Goal: Task Accomplishment & Management: Manage account settings

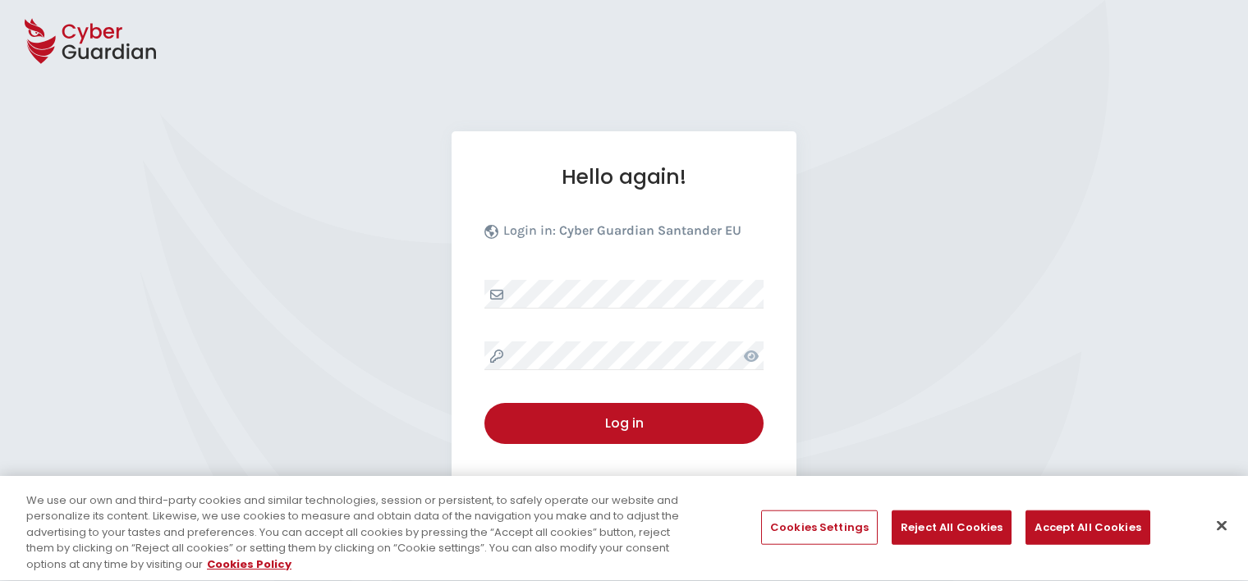
select select "English"
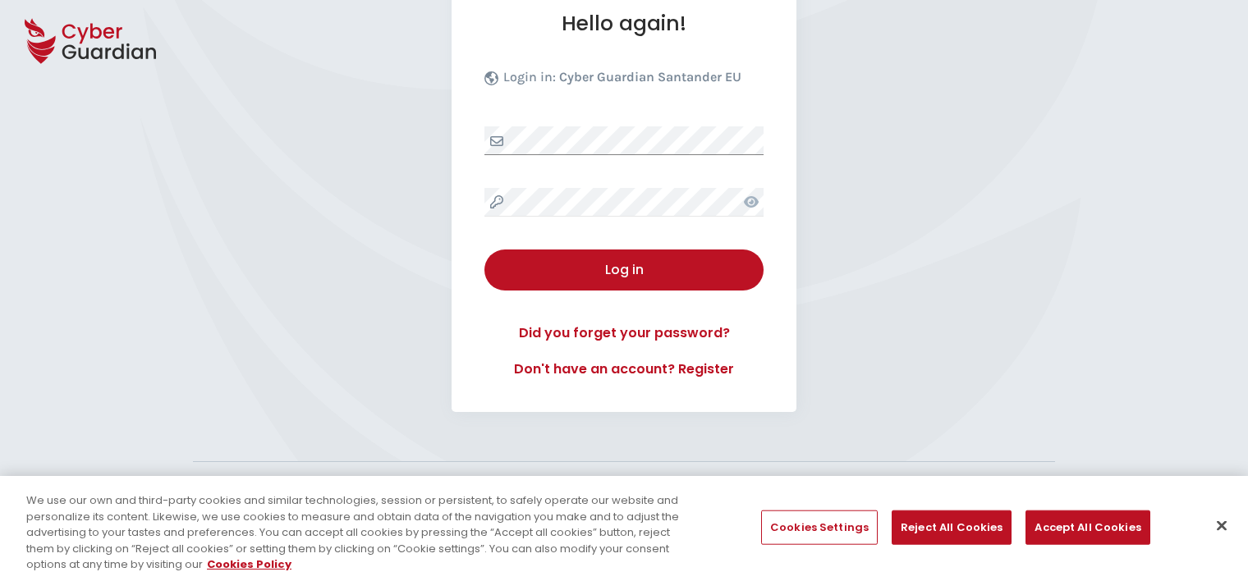
scroll to position [164, 0]
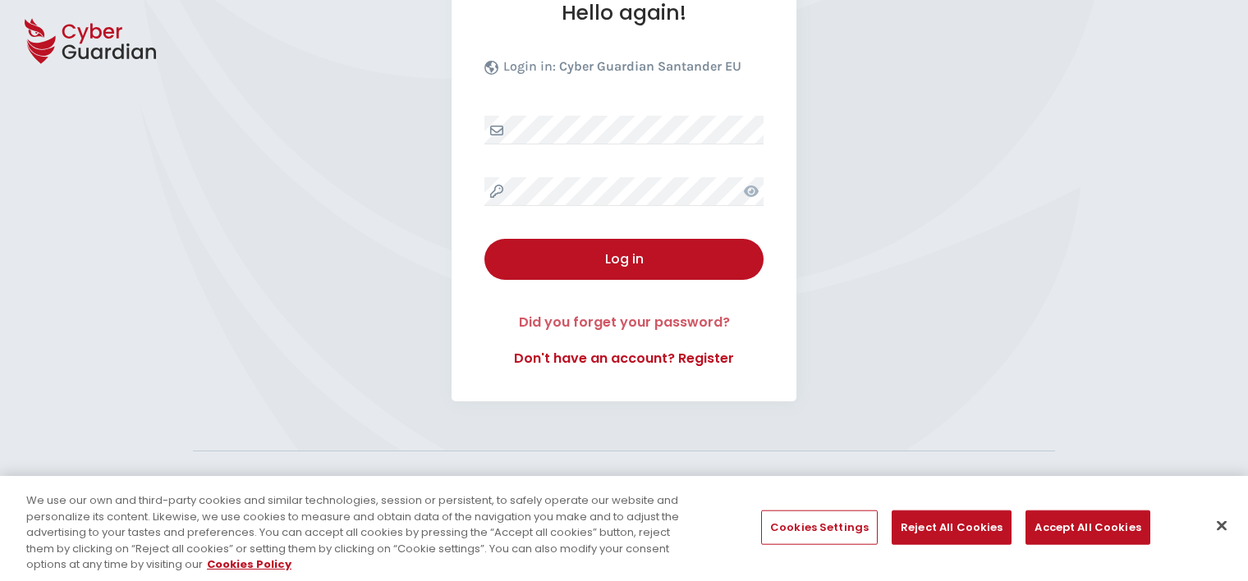
click at [690, 315] on link "Did you forget your password?" at bounding box center [623, 323] width 279 height 20
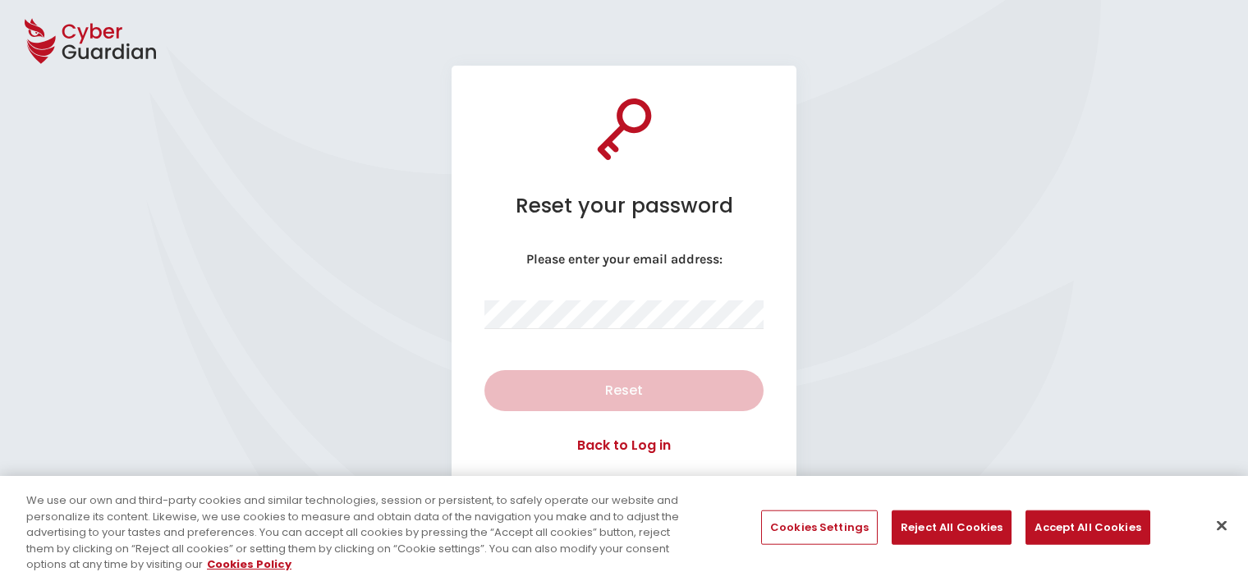
scroll to position [164, 0]
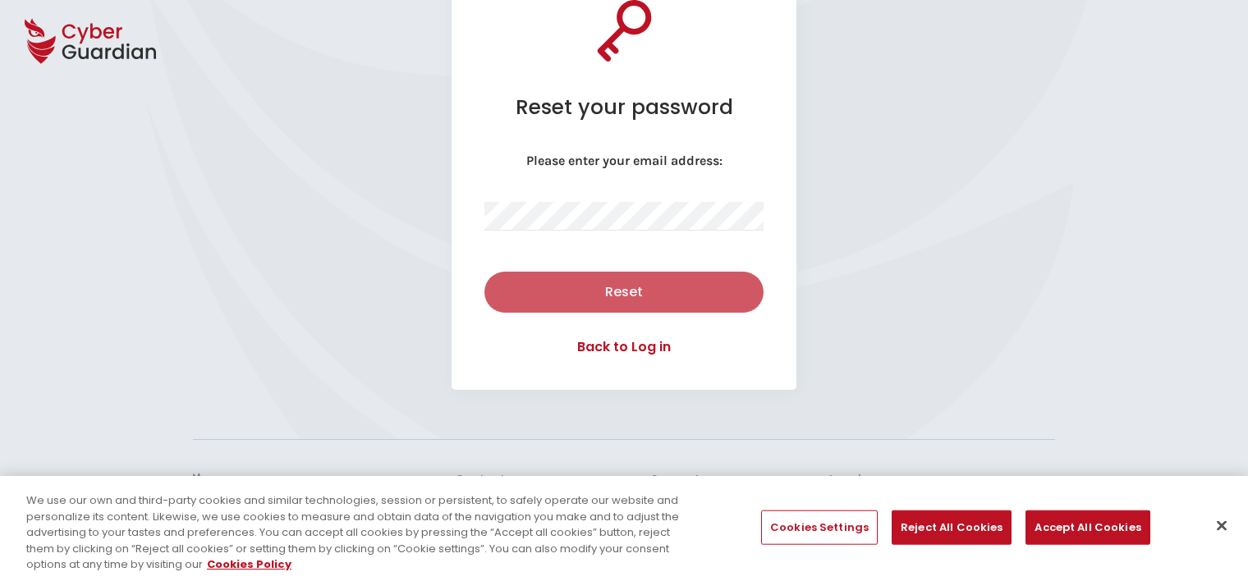
click at [626, 289] on div "Reset" at bounding box center [624, 292] width 255 height 20
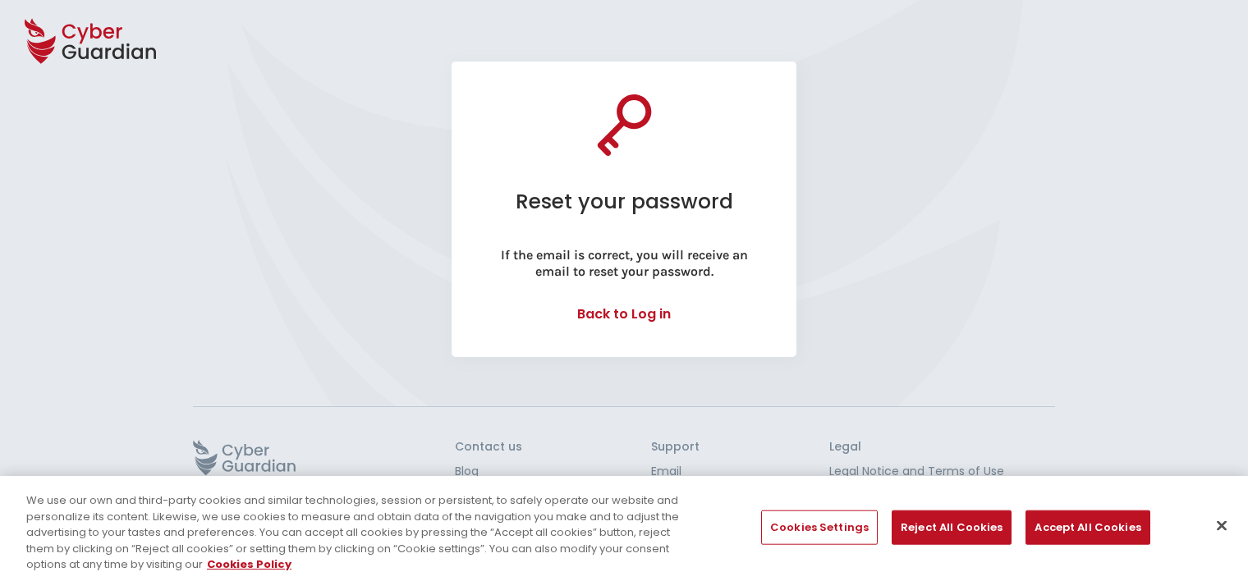
scroll to position [69, 0]
click at [1071, 527] on button "Accept All Cookies" at bounding box center [1088, 528] width 124 height 34
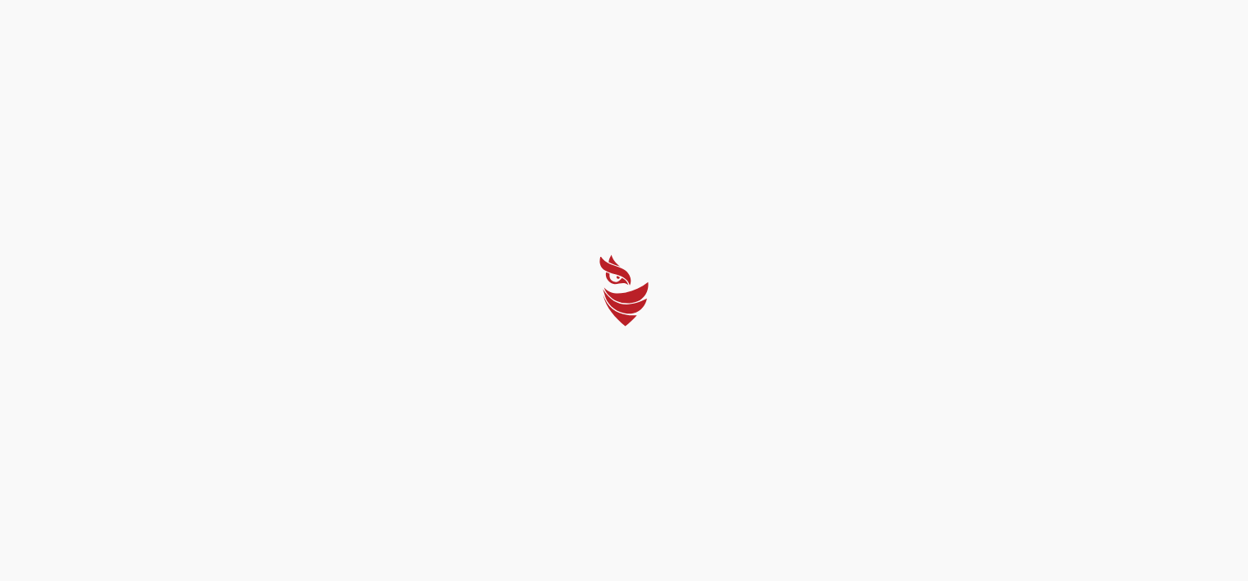
select select "English"
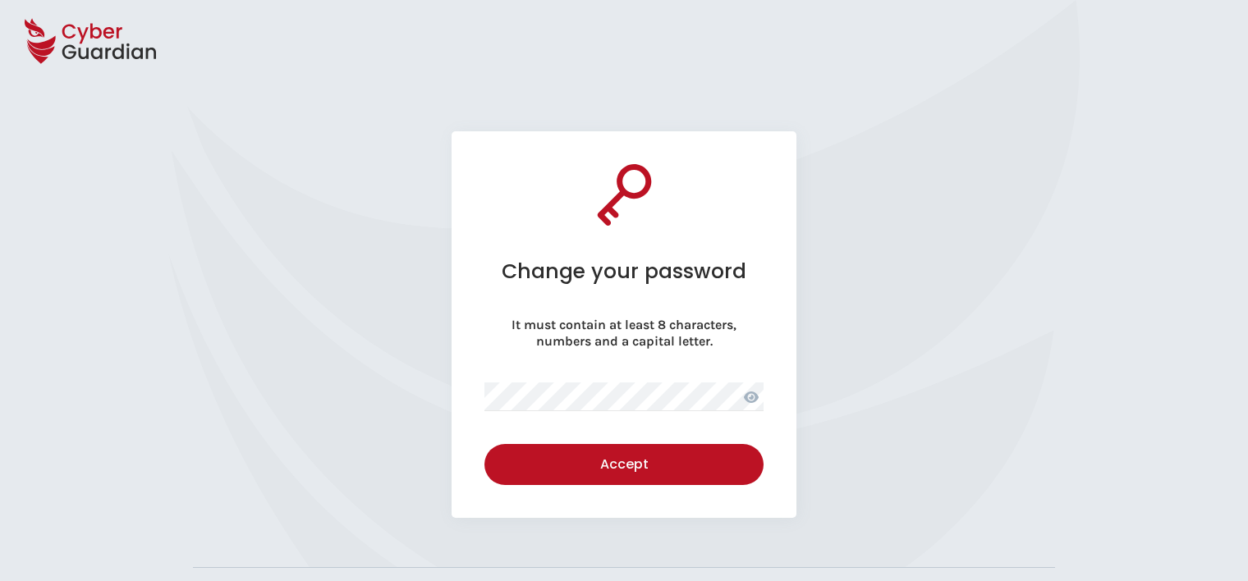
select select "English"
click at [663, 381] on div "Change your password It must contain at least 8 characters, numbers and a capit…" at bounding box center [624, 324] width 345 height 387
click at [897, 303] on div "Change your password It must contain at least 8 characters, numbers and a capit…" at bounding box center [624, 324] width 1248 height 387
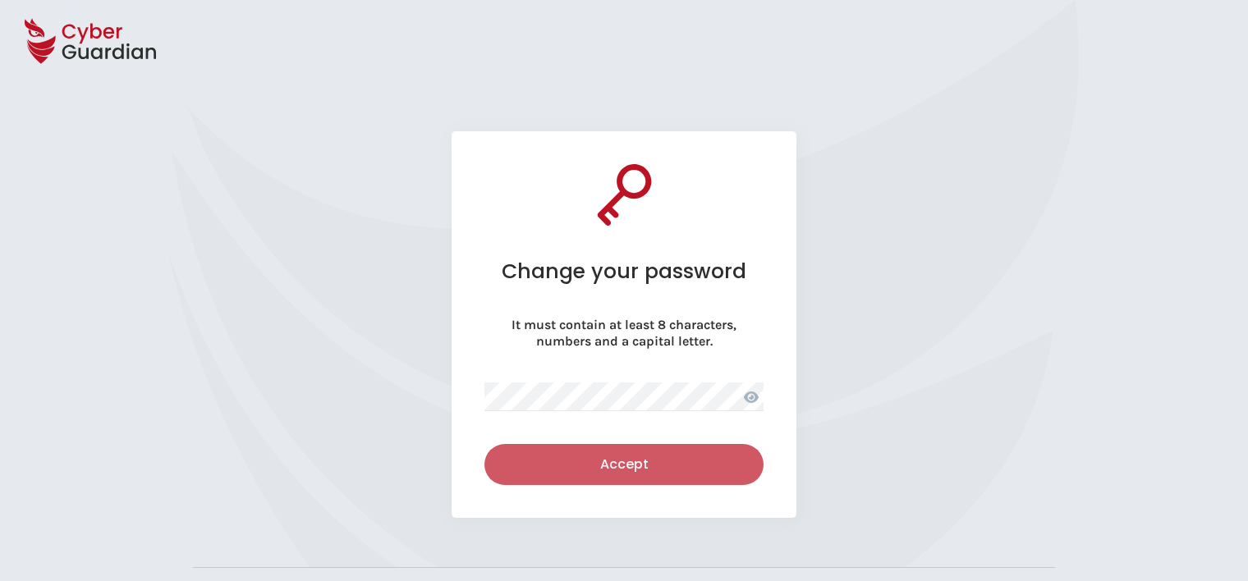
click at [641, 465] on div "Accept" at bounding box center [624, 465] width 255 height 20
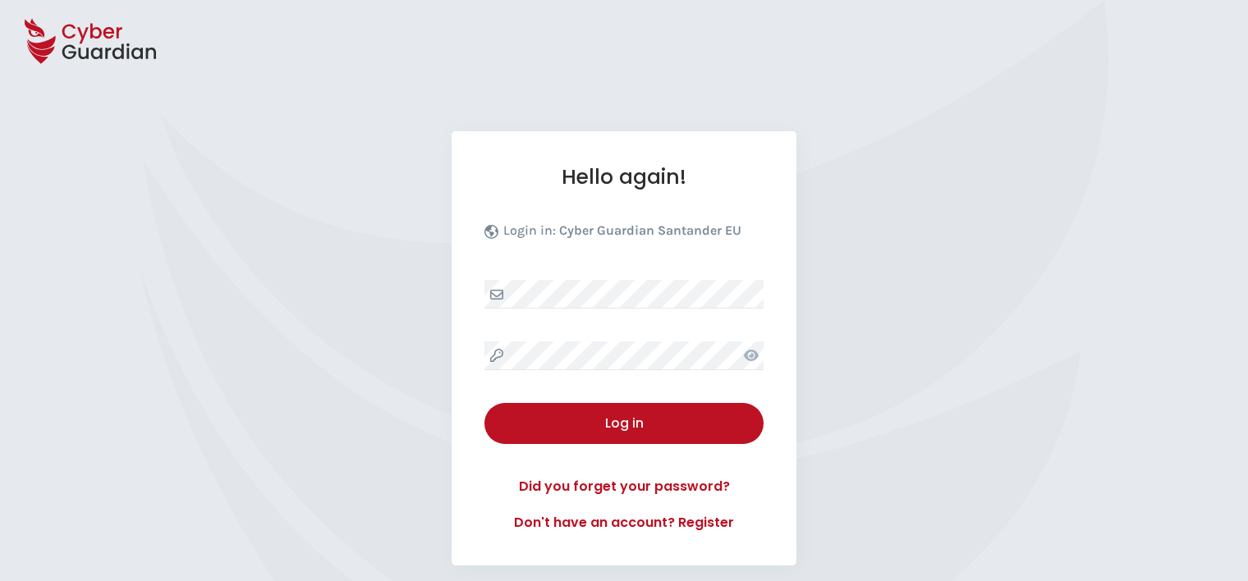
drag, startPoint x: 975, startPoint y: 298, endPoint x: 972, endPoint y: 314, distance: 15.9
drag, startPoint x: 972, startPoint y: 314, endPoint x: 1104, endPoint y: 430, distance: 175.6
click at [1104, 430] on div "Hello again! Login in: Cyber Guardian Santander EU Log in Did you forget your p…" at bounding box center [624, 348] width 1248 height 434
drag, startPoint x: 876, startPoint y: 423, endPoint x: 804, endPoint y: 331, distance: 116.9
click at [879, 414] on div "Hello again! Login in: Cyber Guardian Santander EU Log in Did you forget your p…" at bounding box center [624, 348] width 1248 height 434
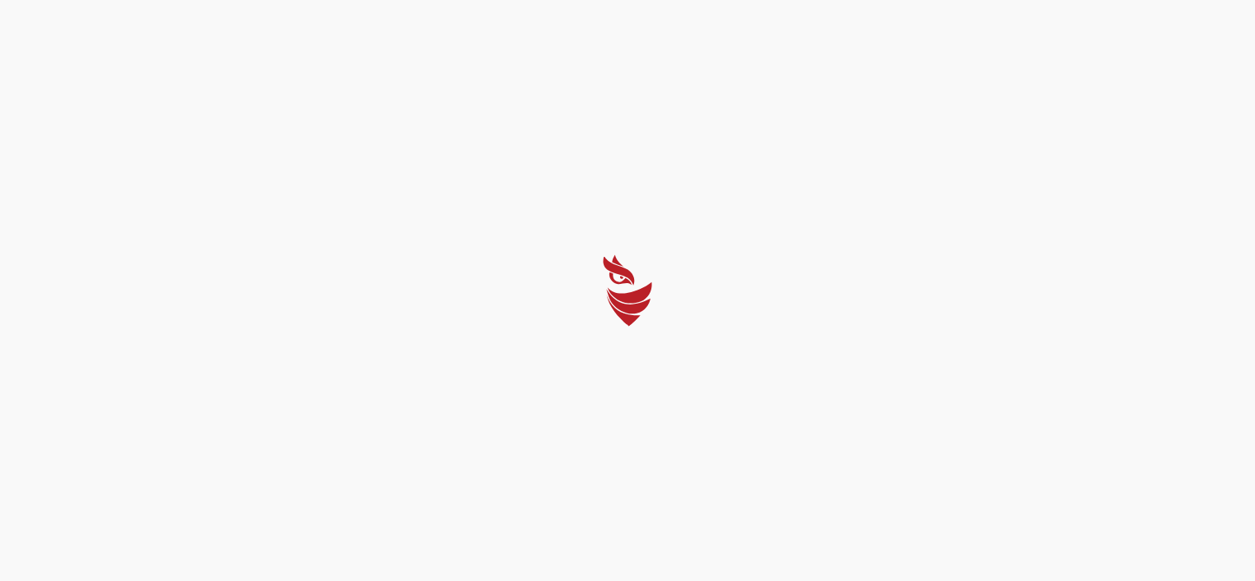
select select "English"
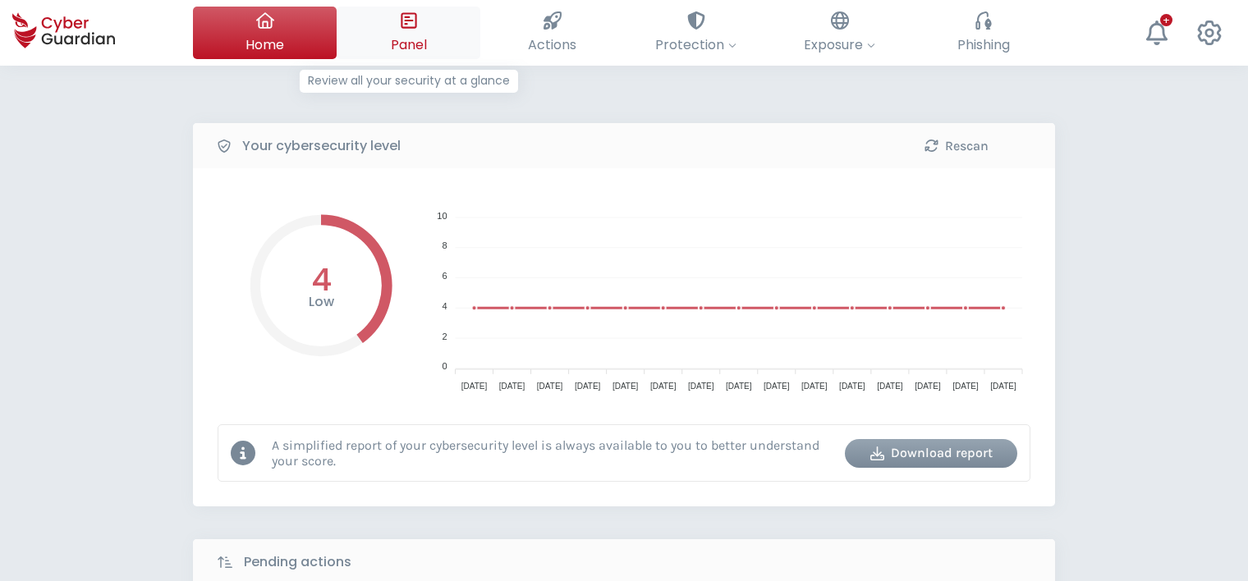
click at [401, 25] on icon at bounding box center [409, 20] width 16 height 16
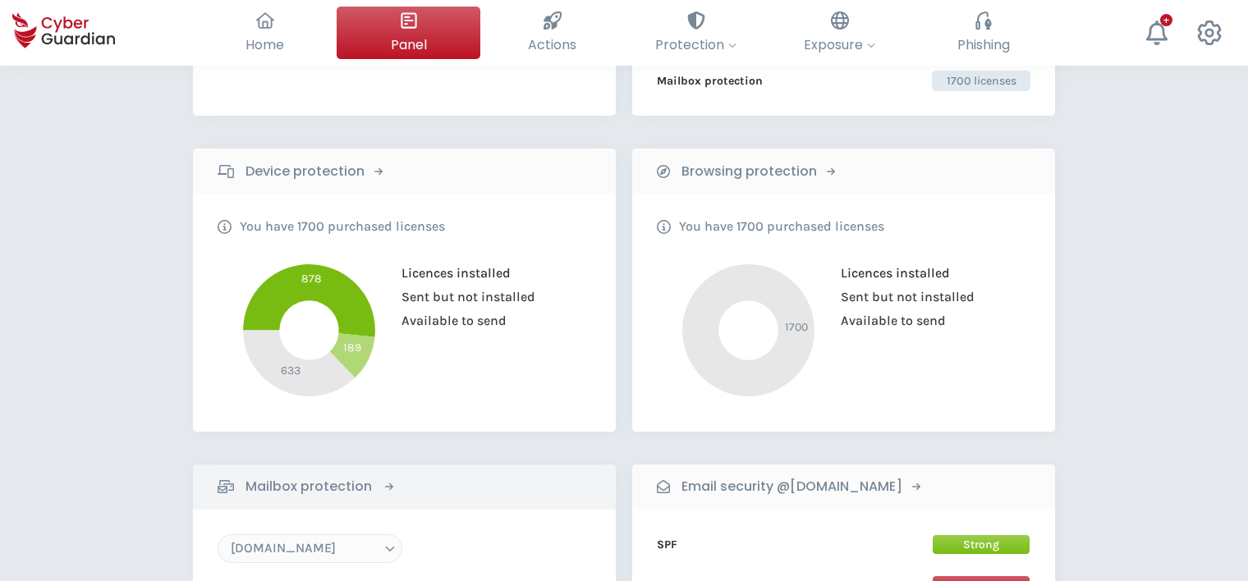
scroll to position [246, 0]
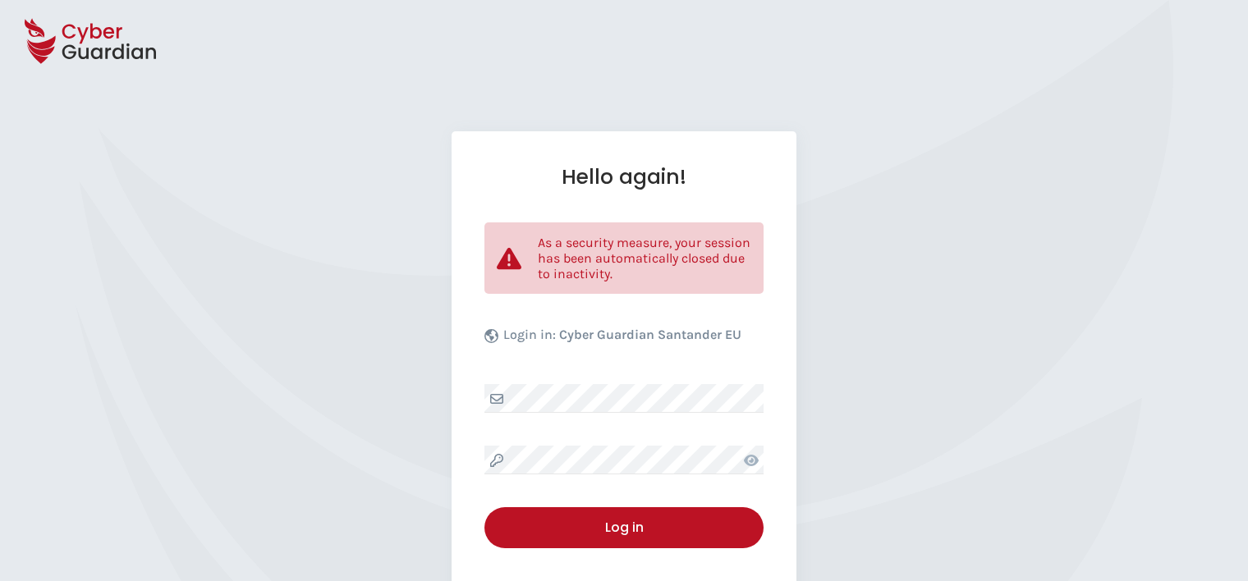
select select "English"
